Goal: Information Seeking & Learning: Learn about a topic

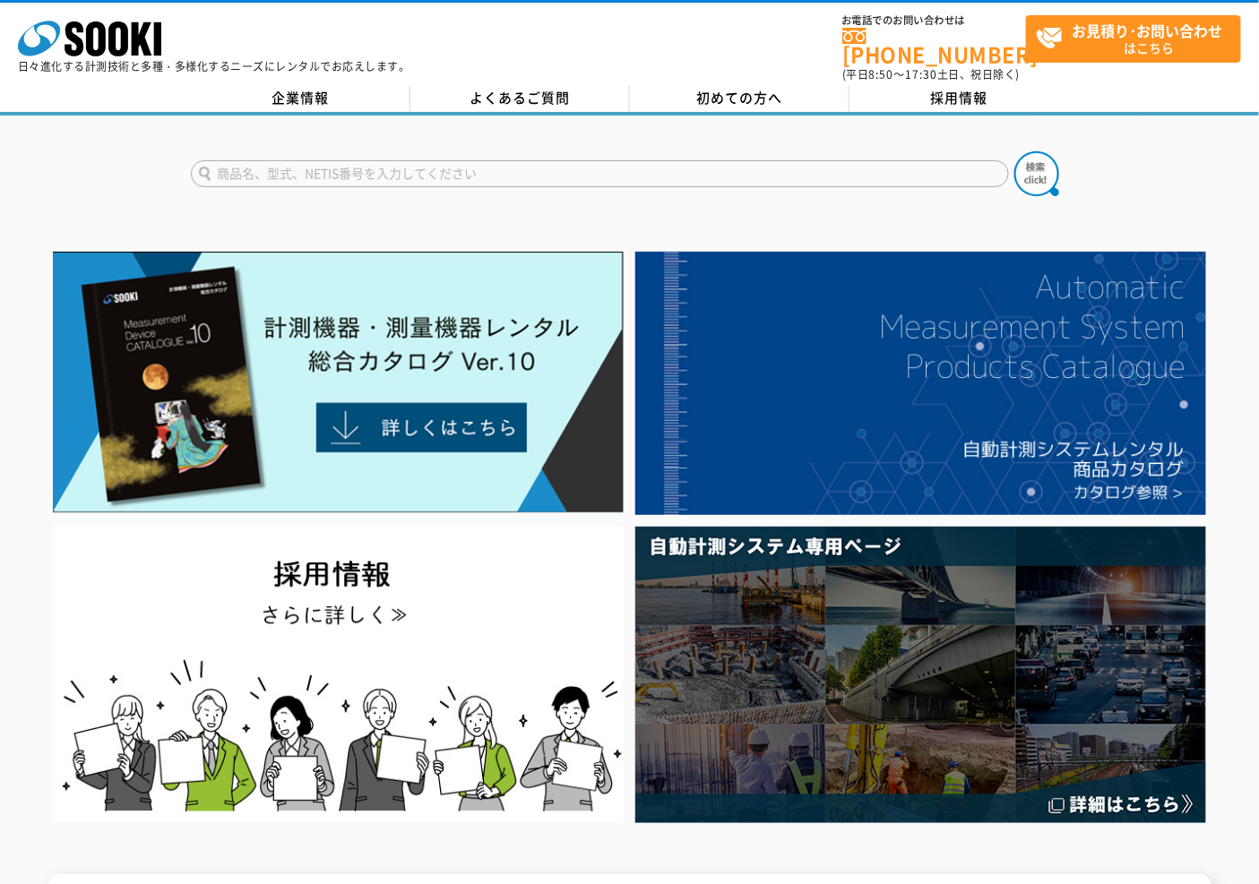
drag, startPoint x: 0, startPoint y: 0, endPoint x: 873, endPoint y: 155, distance: 887.0
click at [873, 160] on input "text" at bounding box center [600, 173] width 818 height 27
type input "マイクロメータ"
click at [1014, 151] on button at bounding box center [1036, 173] width 45 height 45
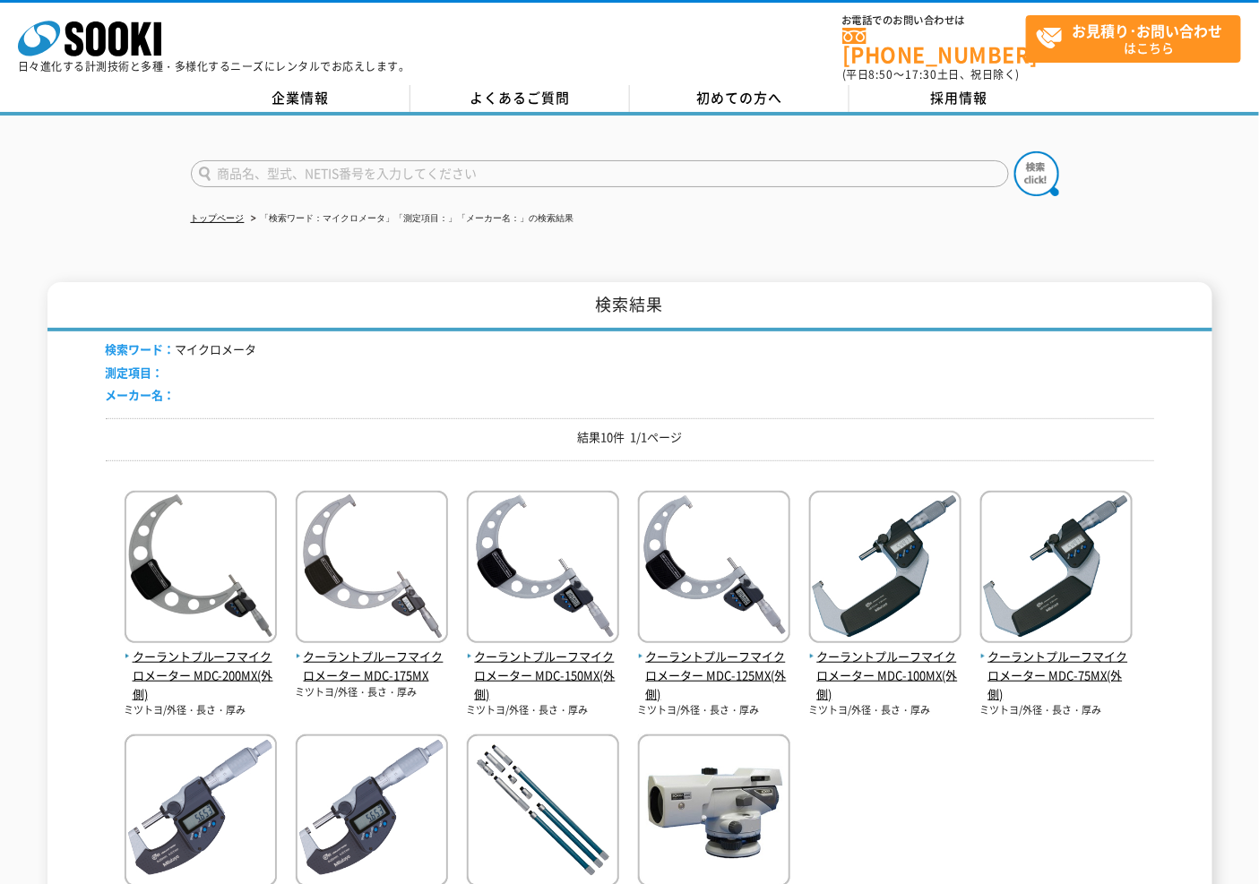
click at [279, 548] on div "クーラントプルーフマイクロメーター MDC-200MX(外側) ミツトヨ/外径・長さ・厚み クーラントプルーフマイクロメーター MDC-175MX" at bounding box center [630, 718] width 1048 height 487
click at [262, 556] on img at bounding box center [201, 569] width 152 height 157
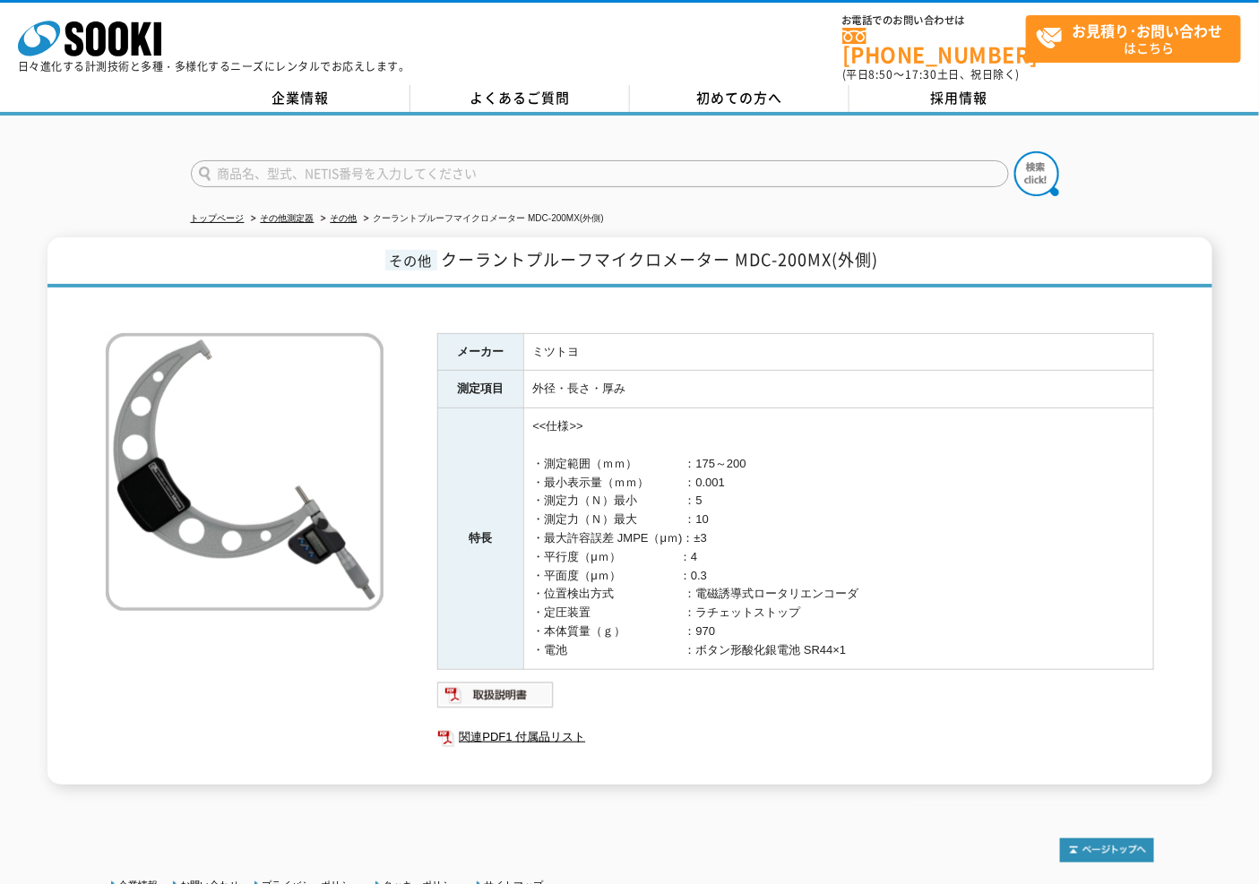
click at [1172, 237] on h1 "その他 クーラントプルーフマイクロメーター MDC-200MX(外側)" at bounding box center [629, 262] width 1164 height 50
click at [1184, 486] on div "その他 クーラントプルーフマイクロメーター MDC-200MX(外側) メーカー ミツトヨ 測定項目 外径・長さ・厚み 特長 <<仕様>> ・測定範囲（ｍｍ）…" at bounding box center [629, 510] width 1164 height 547
click at [1213, 616] on div "その他 クーラントプルーフマイクロメーター MDC-200MX(外側) メーカー ミツトヨ 測定項目 外径・長さ・厚み 特長 <<仕様>> ・測定範囲（ｍｍ）…" at bounding box center [629, 510] width 1259 height 547
click at [1184, 466] on div "その他 クーラントプルーフマイクロメーター MDC-200MX(外側) メーカー ミツトヨ 測定項目 外径・長さ・厚み 特長 <<仕様>> ・測定範囲（ｍｍ）…" at bounding box center [629, 510] width 1164 height 547
click at [1194, 468] on div "その他 クーラントプルーフマイクロメーター MDC-200MX(外側) メーカー ミツトヨ 測定項目 外径・長さ・厚み 特長 <<仕様>> ・測定範囲（ｍｍ）…" at bounding box center [629, 510] width 1164 height 547
